Goal: Transaction & Acquisition: Subscribe to service/newsletter

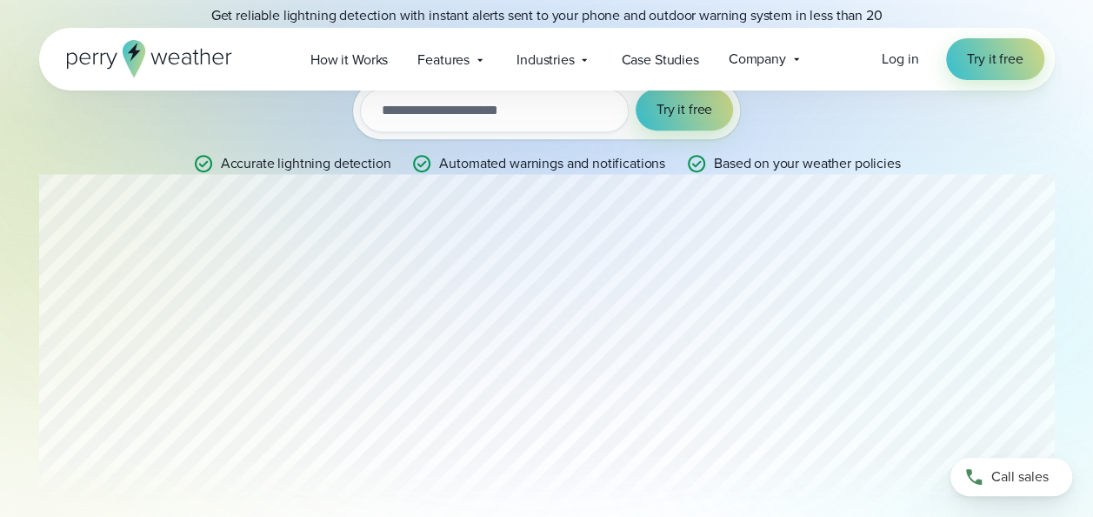
scroll to position [294, 0]
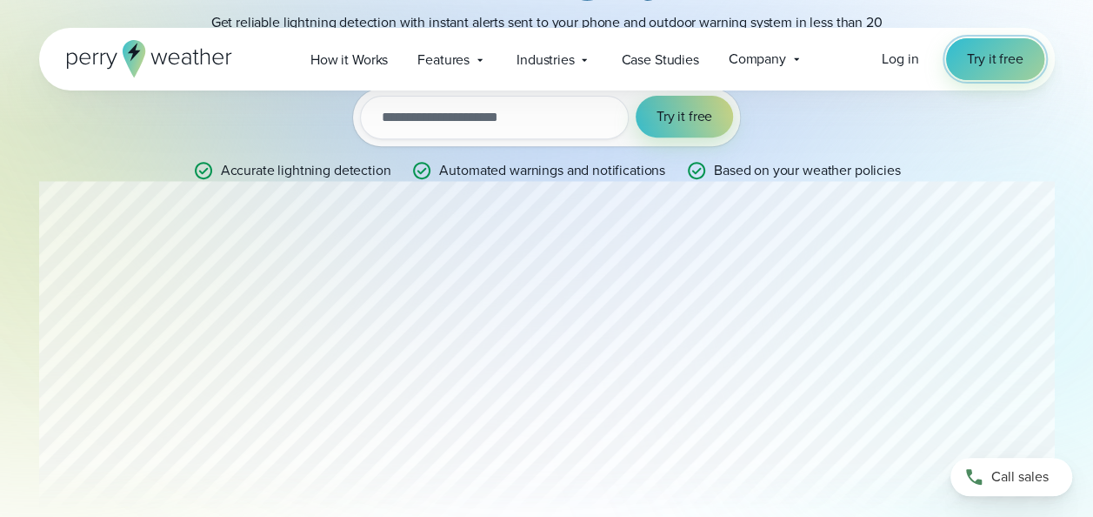
click at [1005, 54] on span "Try it free" at bounding box center [995, 59] width 56 height 21
